Goal: Information Seeking & Learning: Learn about a topic

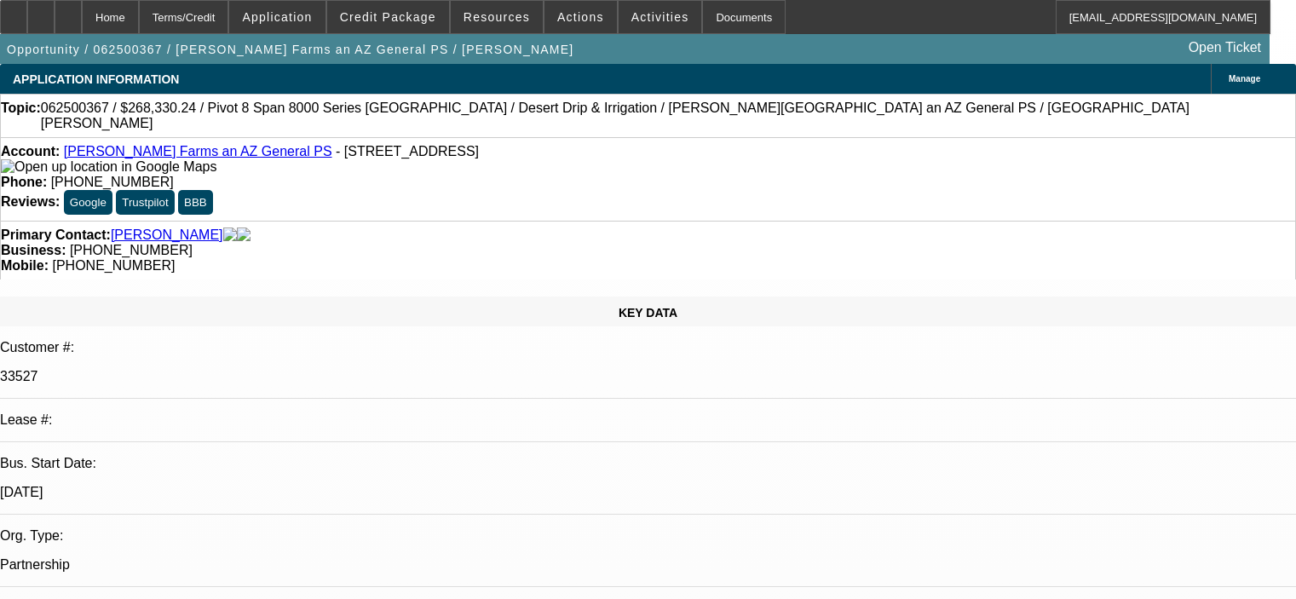
select select "0"
select select "0.1"
select select "4"
select select "0"
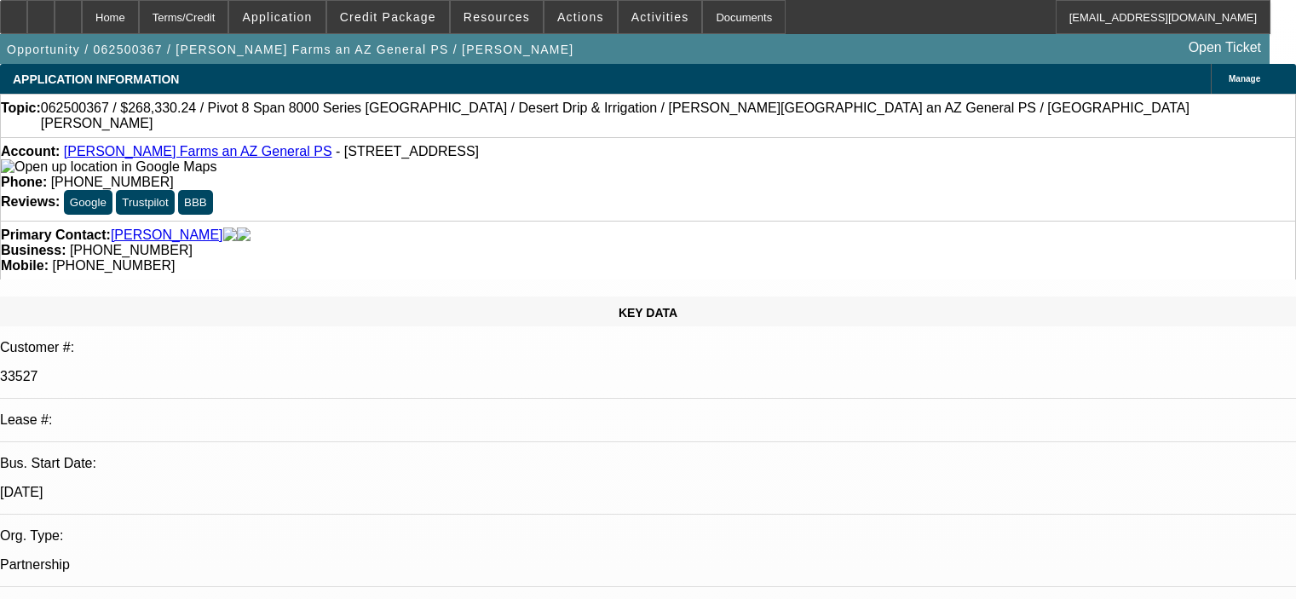
select select "0"
select select "0.1"
select select "4"
select select "0"
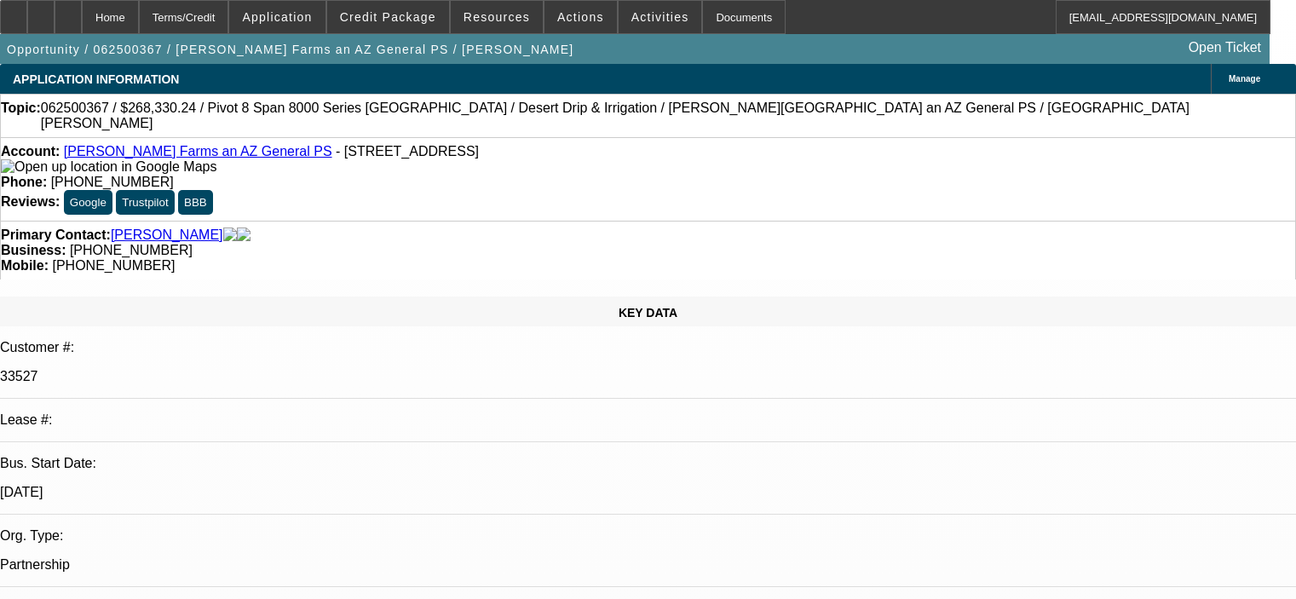
select select "0.1"
select select "4"
select select "0"
select select "0.1"
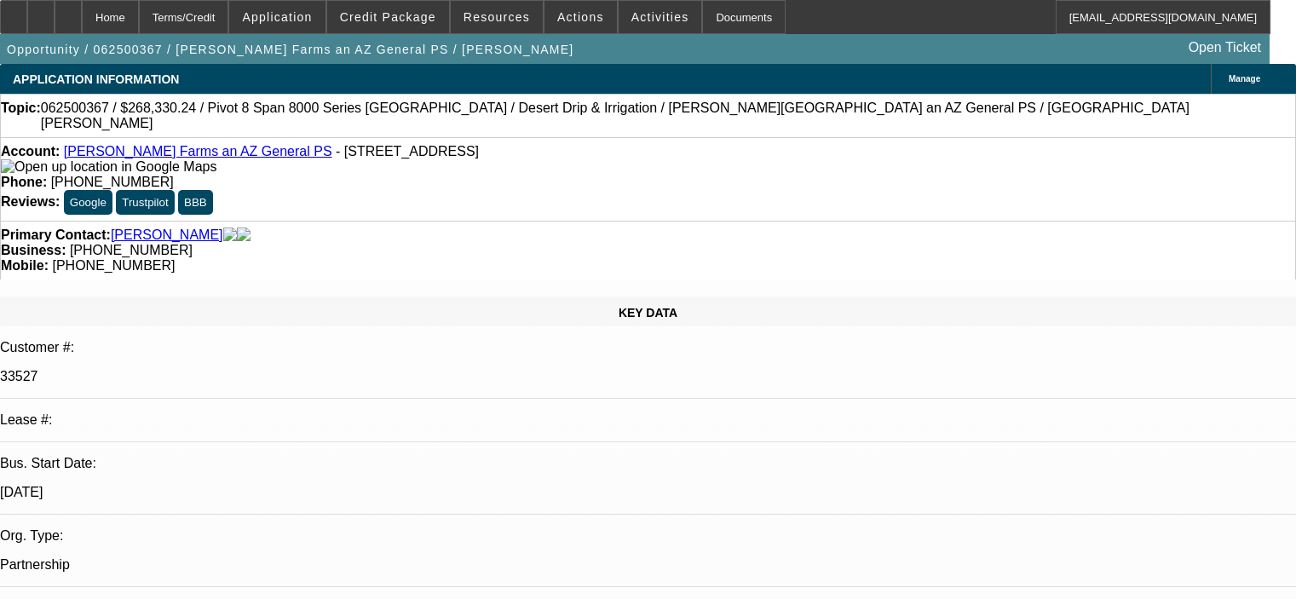
select select "4"
click at [416, 11] on span "Credit Package" at bounding box center [388, 17] width 96 height 14
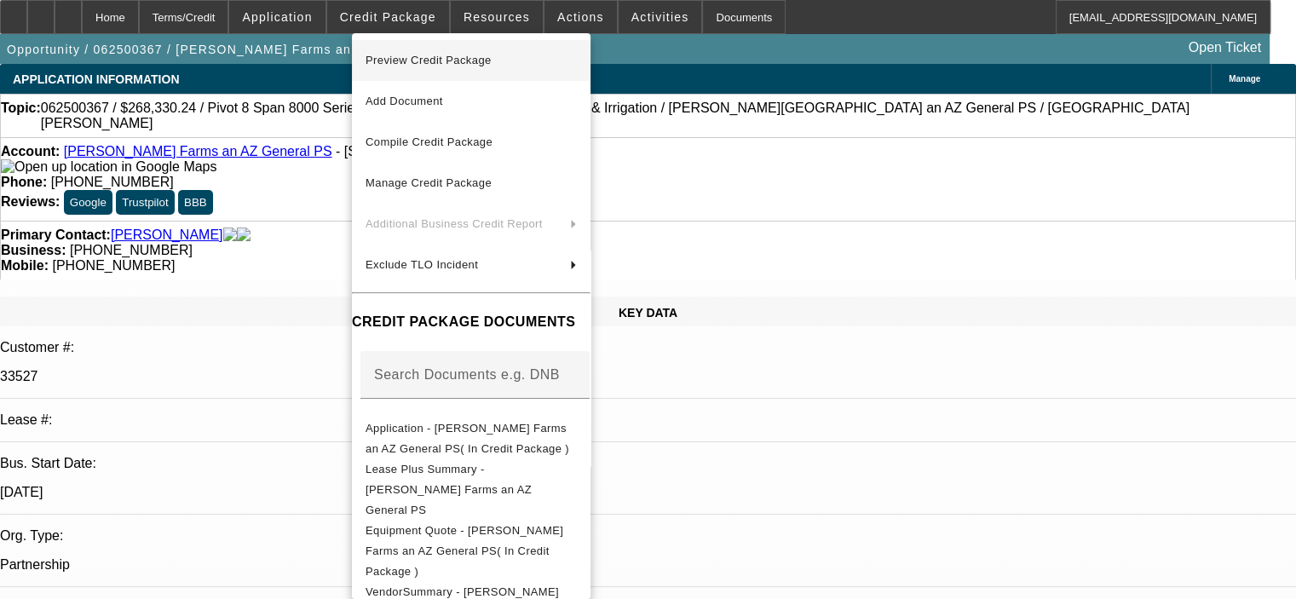
click at [430, 66] on span "Preview Credit Package" at bounding box center [428, 60] width 126 height 13
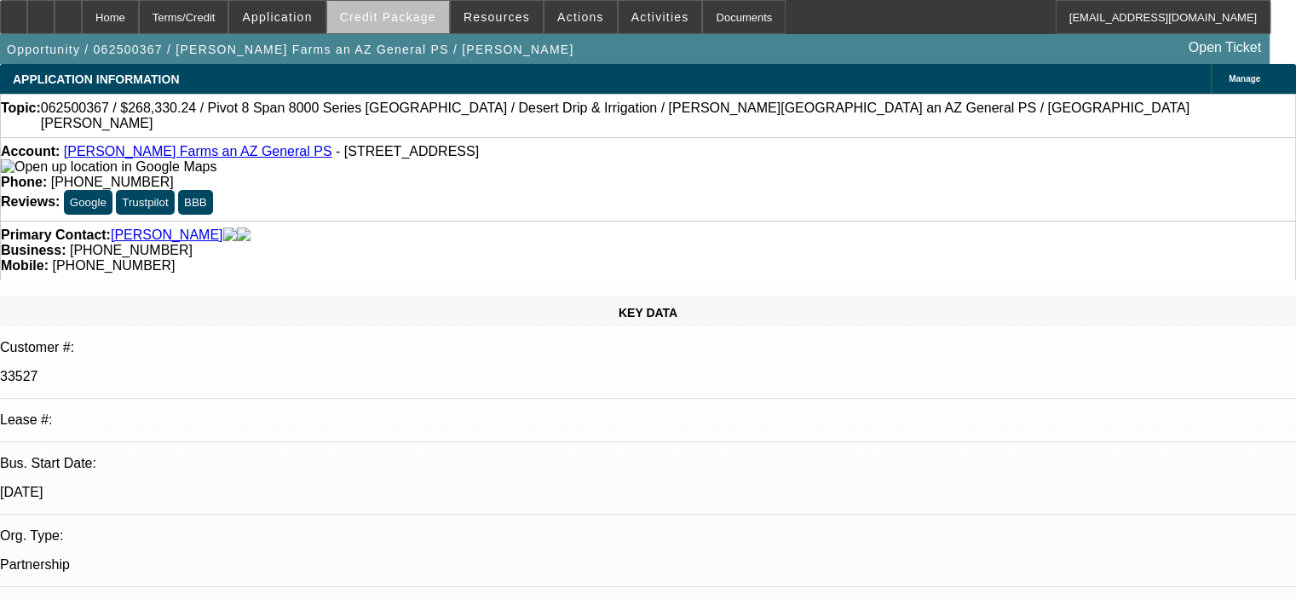
click at [425, 26] on span at bounding box center [388, 17] width 122 height 41
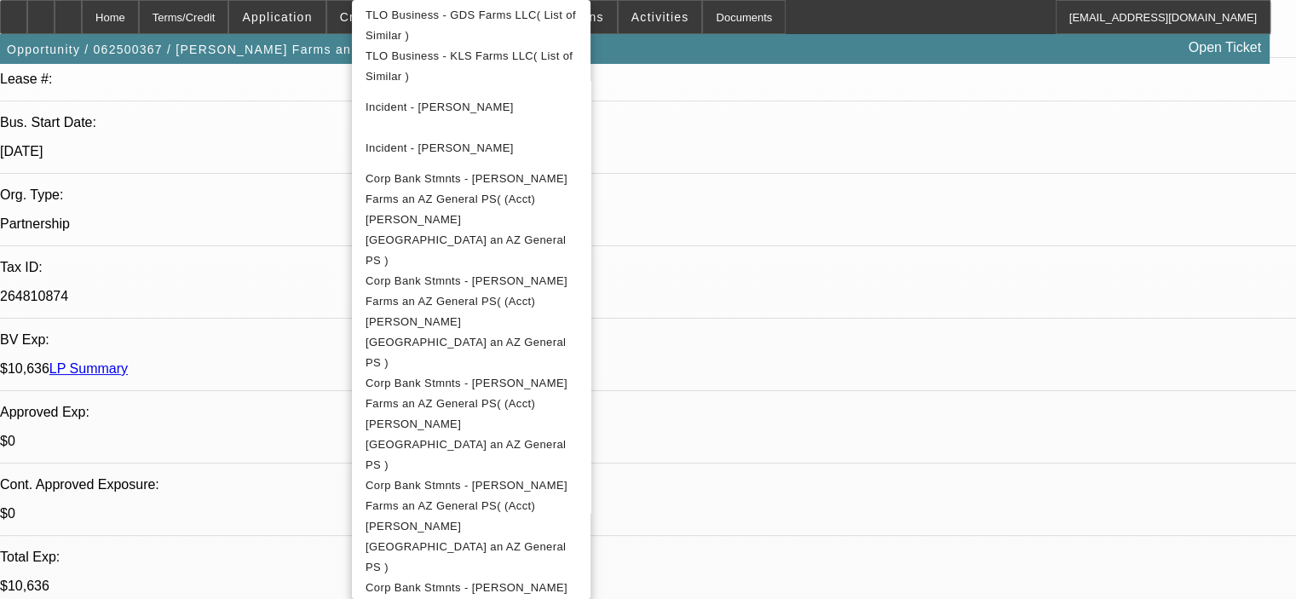
scroll to position [426, 0]
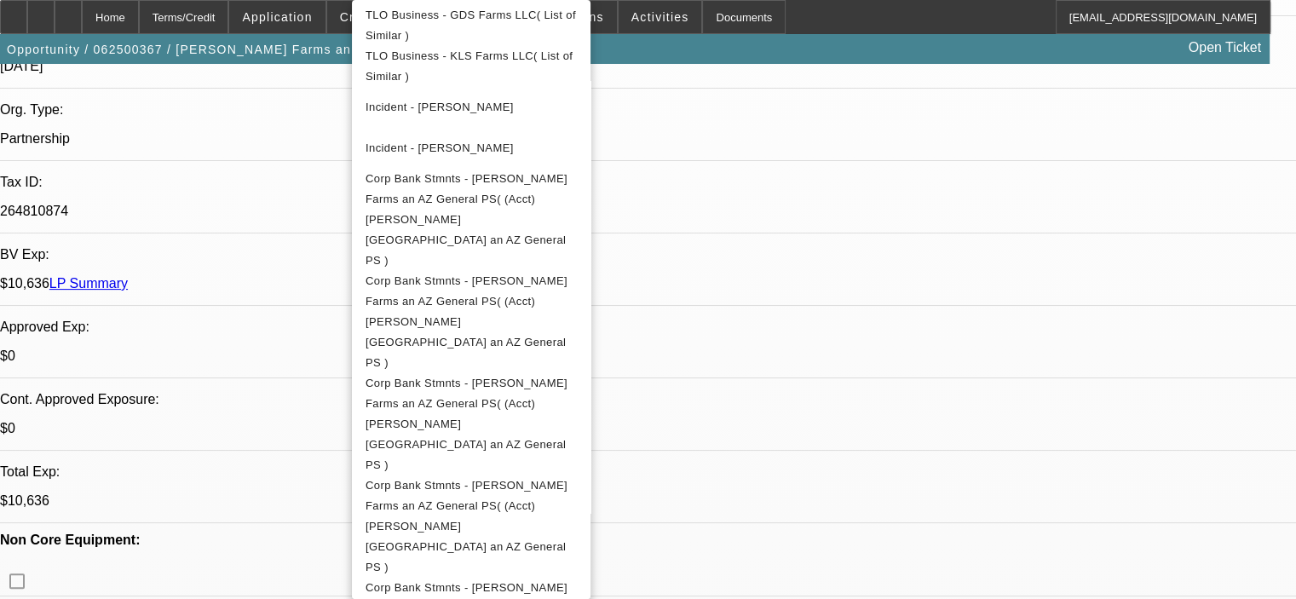
click at [1019, 527] on div at bounding box center [648, 299] width 1296 height 599
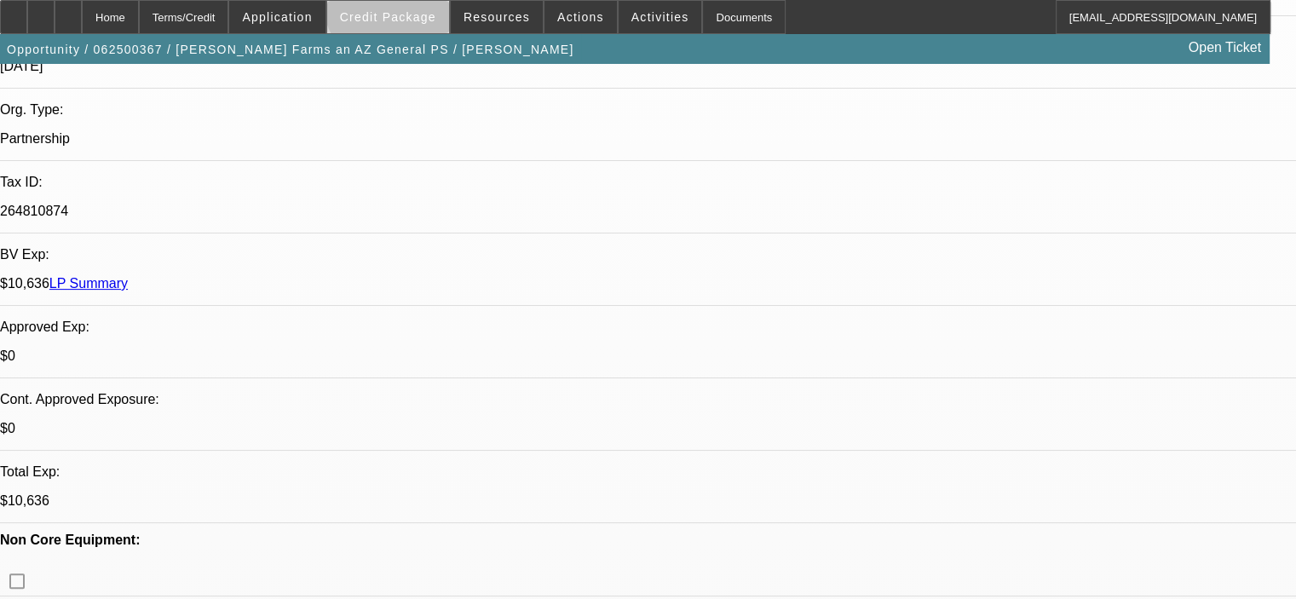
click at [423, 4] on span at bounding box center [388, 17] width 122 height 41
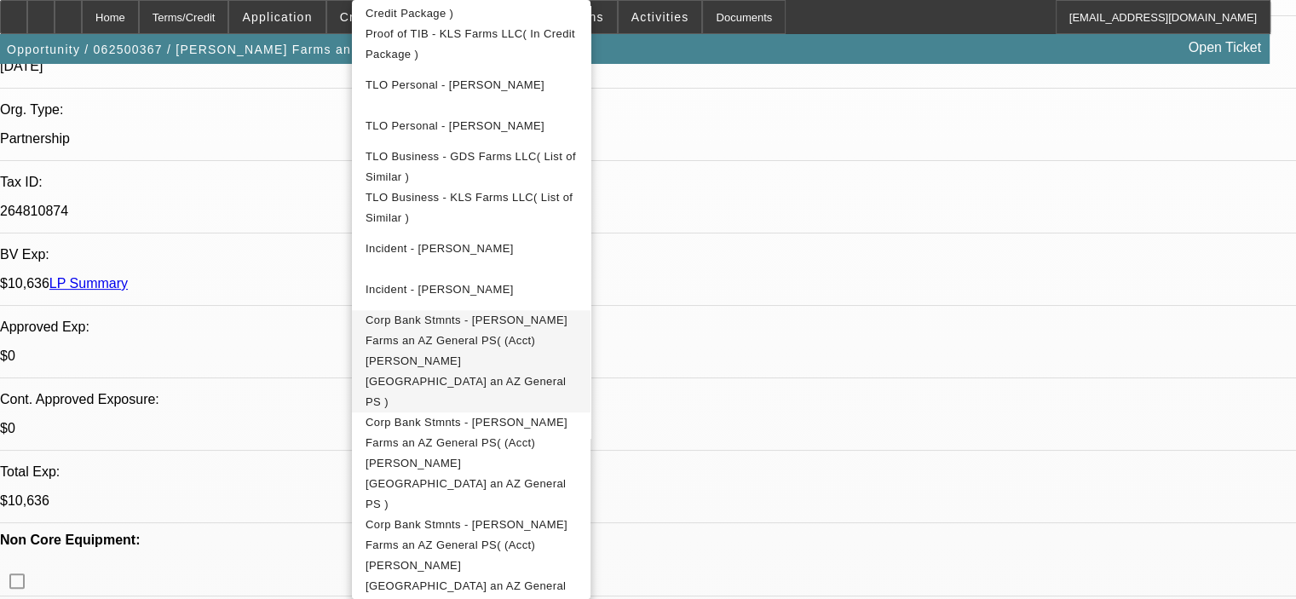
scroll to position [1108, 0]
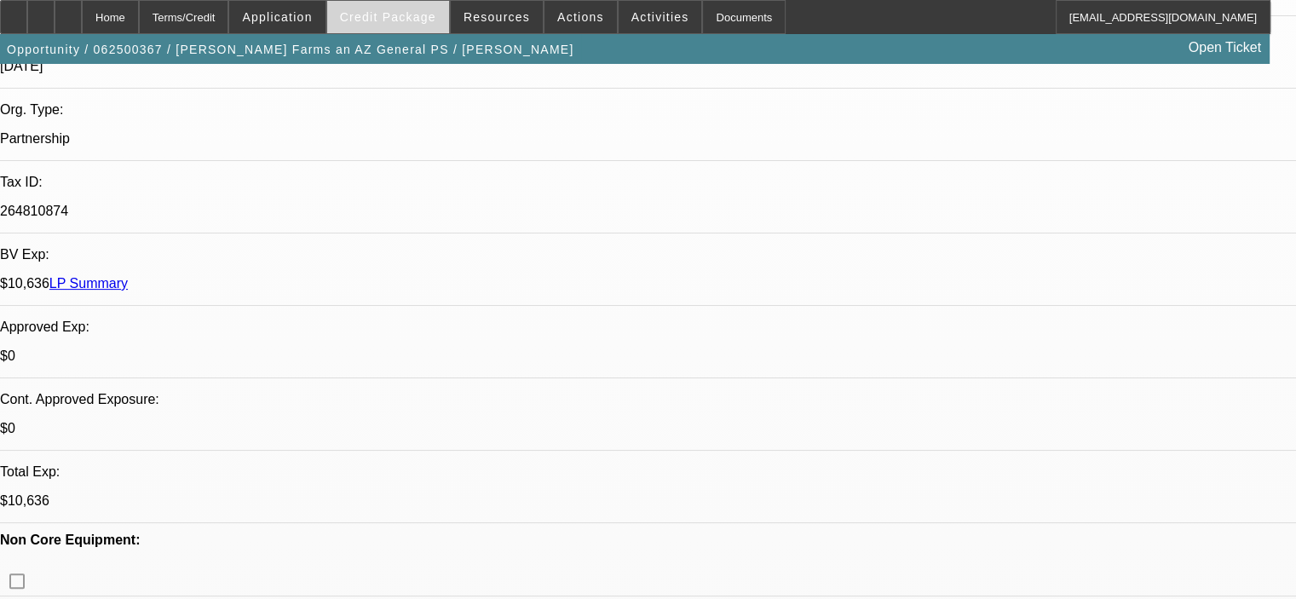
click at [429, 23] on span "Credit Package" at bounding box center [388, 17] width 96 height 14
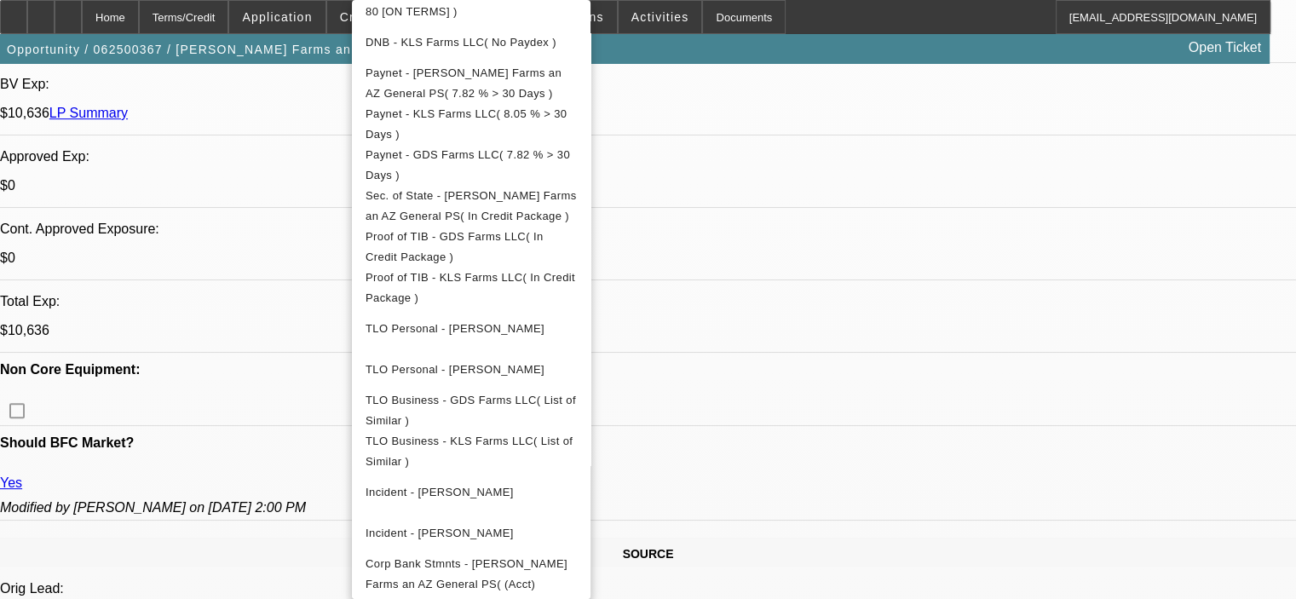
scroll to position [792, 0]
